Goal: Information Seeking & Learning: Learn about a topic

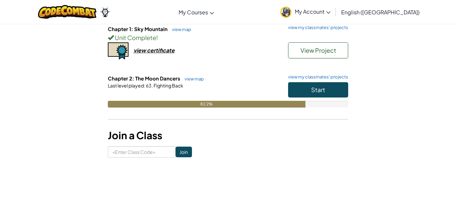
scroll to position [77, 0]
click at [322, 93] on span "Start" at bounding box center [318, 89] width 14 height 8
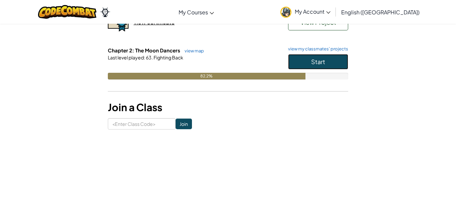
scroll to position [108, 0]
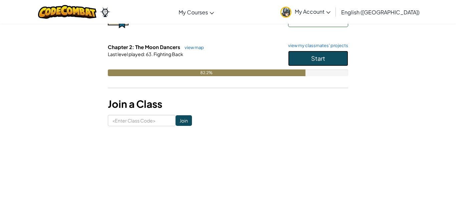
click at [315, 58] on span "Start" at bounding box center [318, 58] width 14 height 8
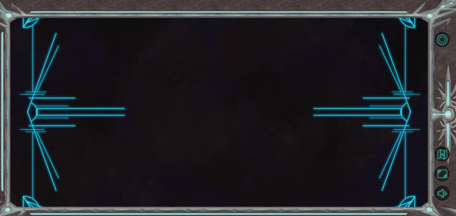
scroll to position [0, 0]
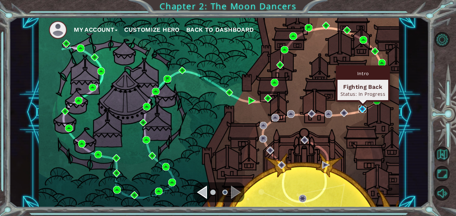
click at [363, 109] on img at bounding box center [362, 109] width 8 height 8
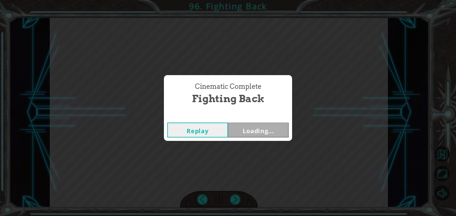
click at [263, 126] on button "Loading..." at bounding box center [258, 129] width 61 height 15
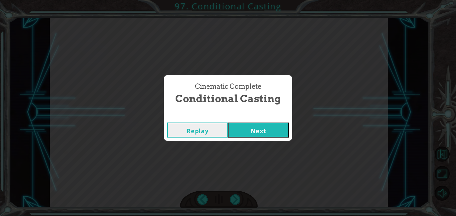
click at [264, 130] on button "Next" at bounding box center [258, 129] width 61 height 15
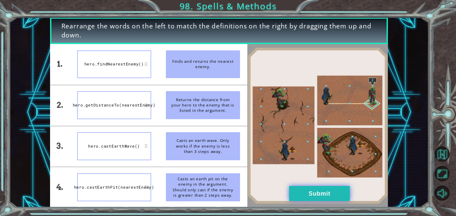
click at [294, 199] on button "Submit" at bounding box center [319, 193] width 61 height 15
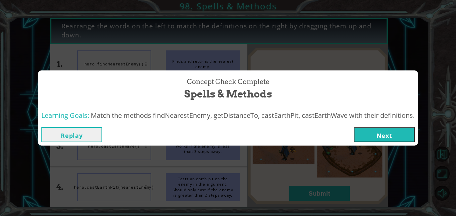
click at [365, 127] on button "Next" at bounding box center [384, 134] width 61 height 15
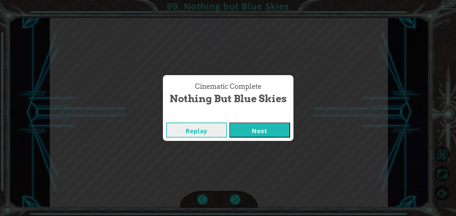
click at [284, 126] on button "Next" at bounding box center [259, 129] width 61 height 15
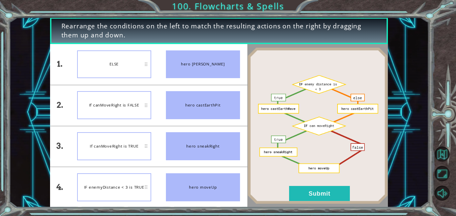
click at [143, 73] on div "ELSE" at bounding box center [114, 64] width 74 height 28
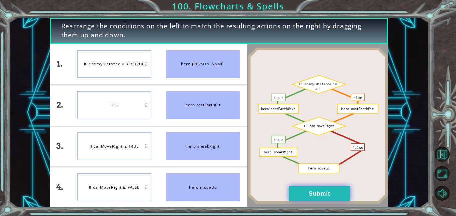
click at [294, 197] on button "Submit" at bounding box center [319, 193] width 61 height 15
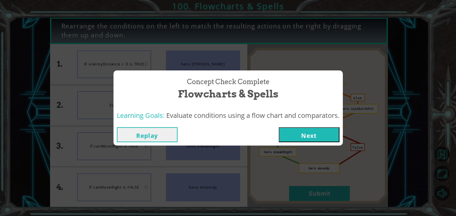
click at [302, 139] on button "Next" at bounding box center [309, 134] width 61 height 15
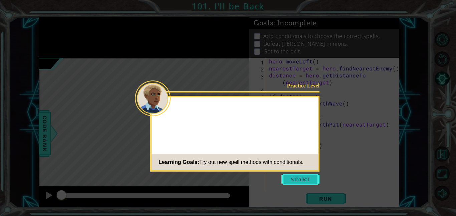
click at [302, 177] on button "Start" at bounding box center [300, 179] width 38 height 11
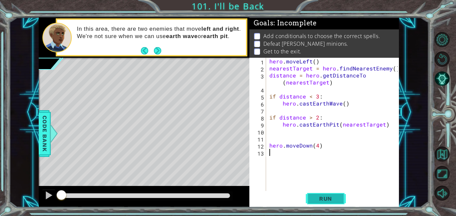
click at [310, 196] on button "Run" at bounding box center [326, 198] width 40 height 15
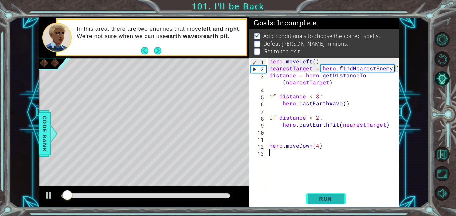
scroll to position [0, 0]
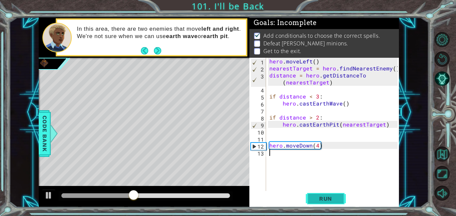
type textarea "h"
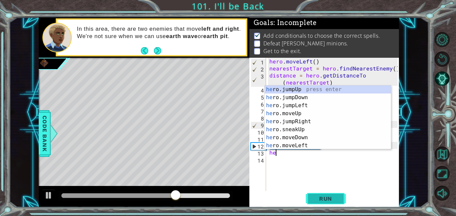
scroll to position [0, 0]
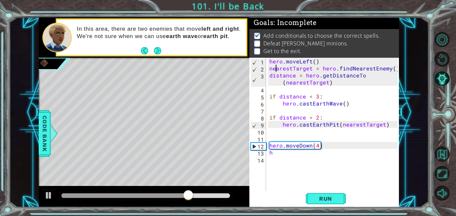
click at [276, 72] on div "hero . moveLeft ( ) nearestTarget = hero . findNearestEnemy ( ) distance = hero…" at bounding box center [334, 131] width 133 height 147
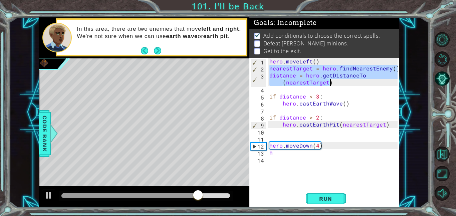
drag, startPoint x: 269, startPoint y: 69, endPoint x: 353, endPoint y: 84, distance: 85.1
click at [353, 84] on div "hero . moveLeft ( ) nearestTarget = hero . findNearestEnemy ( ) distance = hero…" at bounding box center [334, 131] width 133 height 147
click at [283, 156] on div "hero . moveLeft ( ) nearestTarget = hero . findNearestEnemy ( ) distance = hero…" at bounding box center [334, 131] width 133 height 147
type textarea "h"
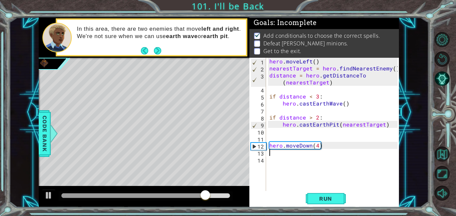
paste textarea "distance = hero.getDistanceTo(nearestTarget)"
type textarea "distance = hero.getDistanceTo(nearestTarget)"
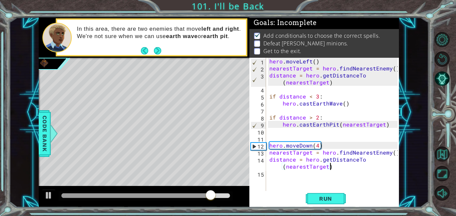
click at [284, 174] on div "hero . moveLeft ( ) nearestTarget = hero . findNearestEnemy ( ) distance = hero…" at bounding box center [334, 131] width 133 height 147
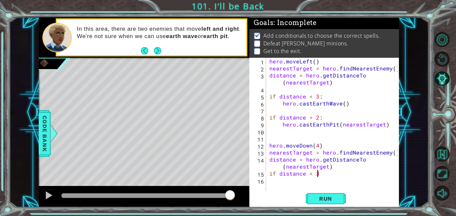
scroll to position [0, 3]
type textarea "if distance < 3;"
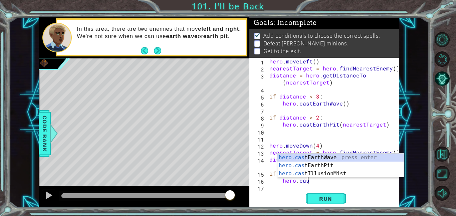
scroll to position [0, 2]
type textarea "hero.cast"
click at [311, 161] on div "hero.cast EarthWave press enter hero.cast EarthPit press enter hero.cast Illusi…" at bounding box center [340, 173] width 126 height 40
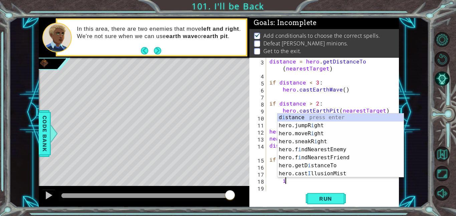
scroll to position [0, 1]
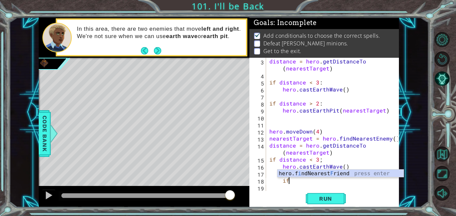
type textarea "i"
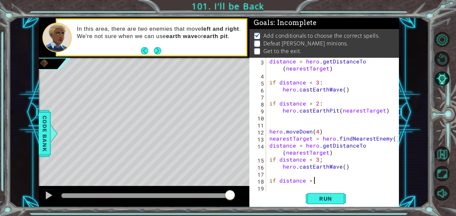
scroll to position [0, 3]
click at [321, 162] on div "distance = hero . getDistanceTo ( nearestTarget ) if distance < 3 : hero . cast…" at bounding box center [334, 135] width 133 height 154
click at [331, 179] on div "distance = hero . getDistanceTo ( nearestTarget ) if distance < 3 : hero . cast…" at bounding box center [334, 135] width 133 height 154
type textarea "if distance > 2:"
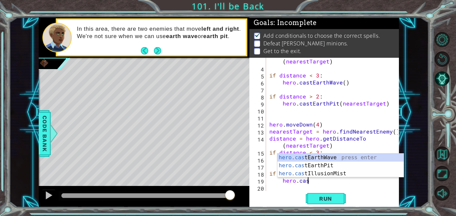
scroll to position [0, 2]
click at [336, 168] on div "hero.cas tEarthWave press enter hero.cas tEarthPit press enter hero.cas tIllusi…" at bounding box center [340, 173] width 126 height 40
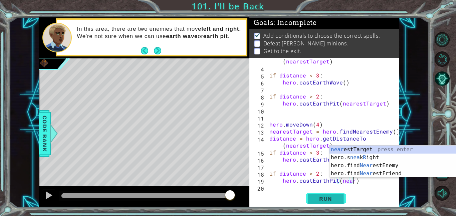
scroll to position [0, 5]
click at [360, 151] on div "near estTarget press enter hero.s nea k R ight press enter hero.find Near estEn…" at bounding box center [392, 169] width 126 height 48
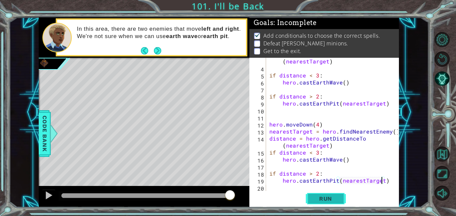
type textarea "hero.castEarthPit(nearestTarget)"
click at [337, 197] on span "Run" at bounding box center [325, 198] width 26 height 7
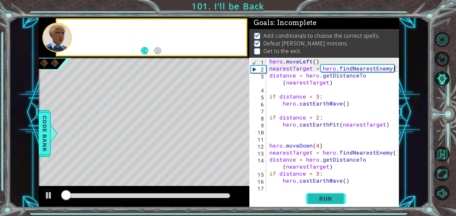
scroll to position [0, 0]
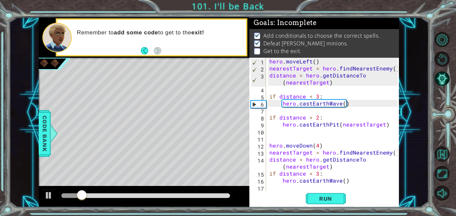
click at [326, 186] on div "hero . moveLeft ( ) nearestTarget = hero . findNearestEnemy ( ) distance = hero…" at bounding box center [334, 131] width 133 height 147
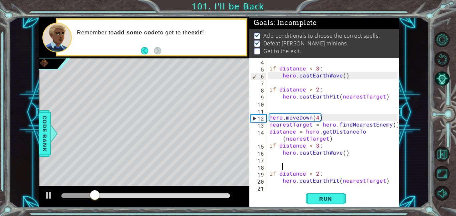
scroll to position [28, 0]
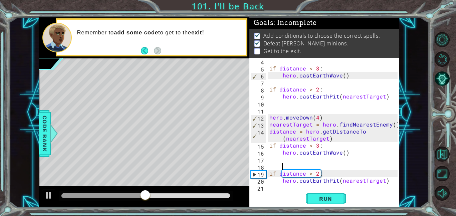
click at [392, 184] on div at bounding box center [394, 110] width 7 height 161
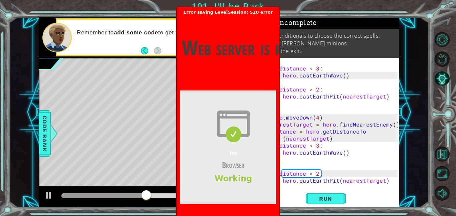
scroll to position [0, 0]
click at [391, 184] on div at bounding box center [394, 110] width 7 height 161
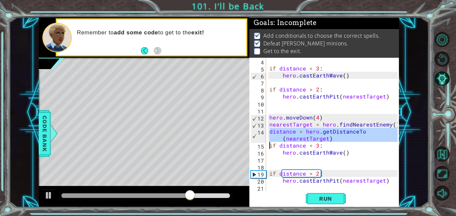
click at [254, 140] on div "14" at bounding box center [258, 136] width 15 height 14
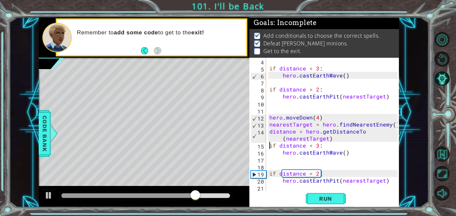
click at [387, 182] on div "if distance < 3 : hero . castEarthWave ( ) if distance > 2 : hero . [GEOGRAPHIC…" at bounding box center [334, 131] width 133 height 147
type textarea "hero.castEarthPit(nearestTarget)"
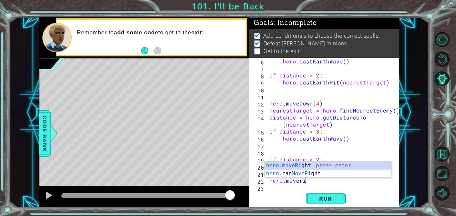
scroll to position [0, 2]
click at [348, 161] on div "hero.moveRigh t press enter hero. can MoveRigh t press enter" at bounding box center [328, 177] width 126 height 32
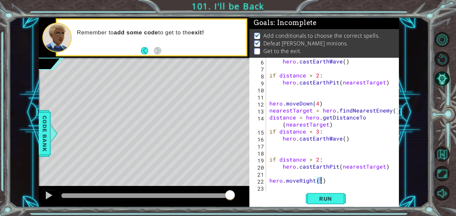
type textarea "hero.moveRight(4)"
click at [305, 189] on div "hero . castEarthWave ( ) if distance > 2 : hero . [GEOGRAPHIC_DATA] ( nearestTa…" at bounding box center [334, 131] width 133 height 147
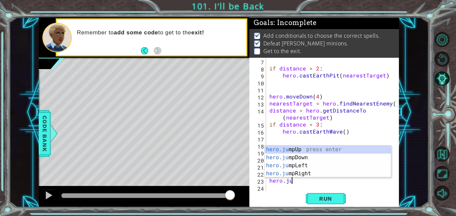
scroll to position [0, 1]
type textarea "hero.jum"
click at [294, 176] on div "hero.jum pUp press enter hero.jum pDown press enter hero.jum pLeft press enter …" at bounding box center [328, 169] width 126 height 48
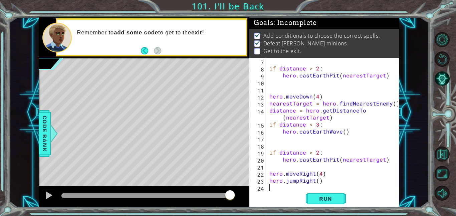
scroll to position [56, 0]
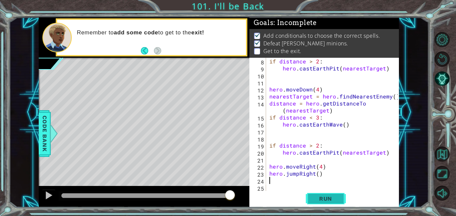
click at [310, 198] on button "Run" at bounding box center [326, 198] width 40 height 15
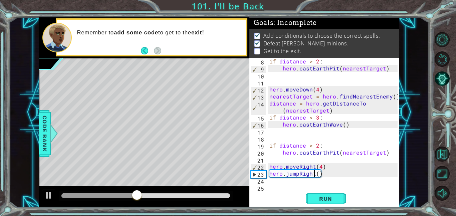
click at [313, 170] on div "if distance > 2 : hero . [GEOGRAPHIC_DATA] ( nearestTarget ) hero . moveDown ( …" at bounding box center [334, 131] width 133 height 147
click at [313, 168] on div "if distance > 2 : hero . [GEOGRAPHIC_DATA] ( nearestTarget ) hero . moveDown ( …" at bounding box center [334, 131] width 133 height 147
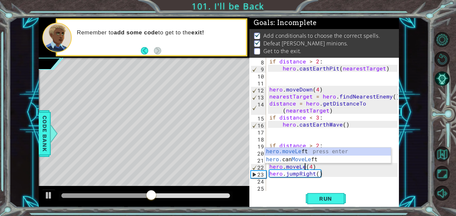
scroll to position [0, 2]
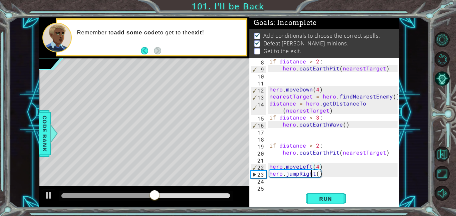
click at [311, 174] on div "if distance > 2 : hero . [GEOGRAPHIC_DATA] ( nearestTarget ) hero . moveDown ( …" at bounding box center [334, 131] width 133 height 147
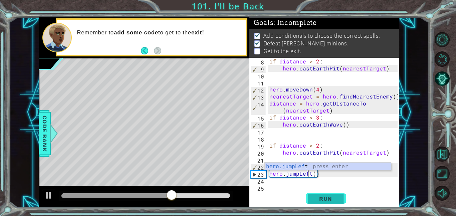
type textarea "hero.jumpLeft()"
click at [313, 195] on span "Run" at bounding box center [325, 198] width 26 height 7
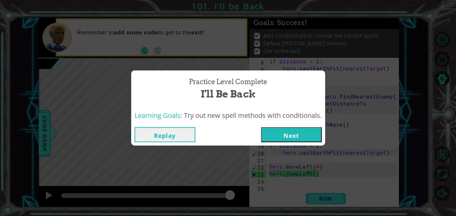
click at [308, 135] on button "Next" at bounding box center [291, 134] width 61 height 15
